Goal: Task Accomplishment & Management: Use online tool/utility

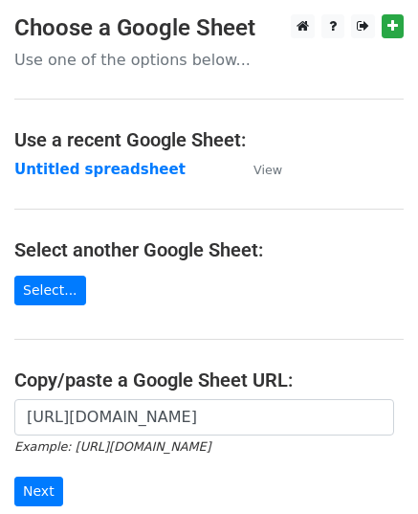
scroll to position [243, 0]
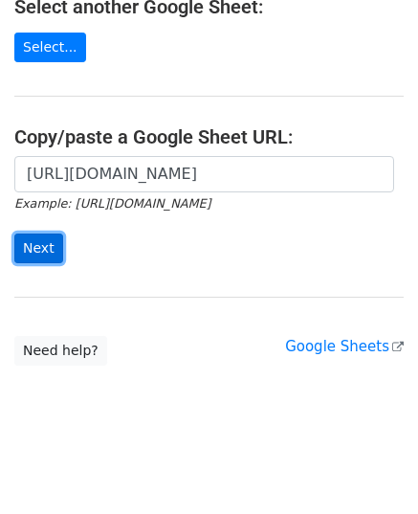
click at [46, 250] on input "Next" at bounding box center [38, 249] width 49 height 30
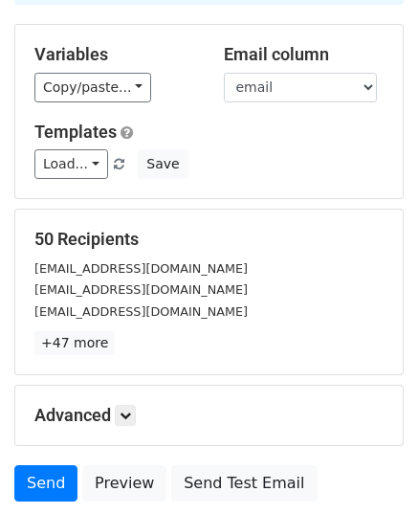
scroll to position [301, 0]
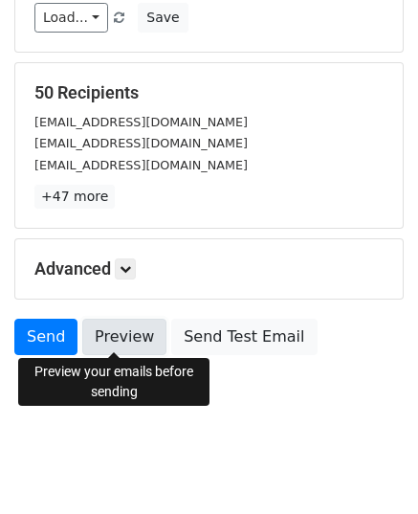
click at [119, 344] on link "Preview" at bounding box center [124, 337] width 84 height 36
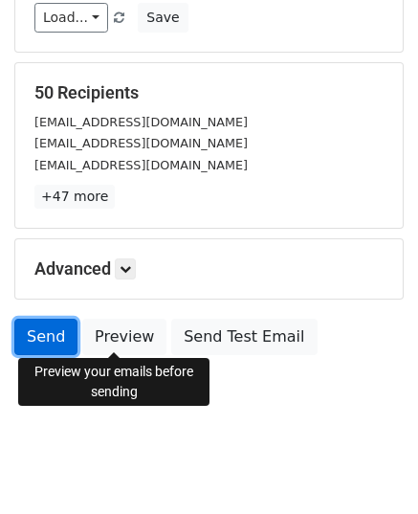
click at [44, 332] on link "Send" at bounding box center [45, 337] width 63 height 36
